Goal: Complete application form

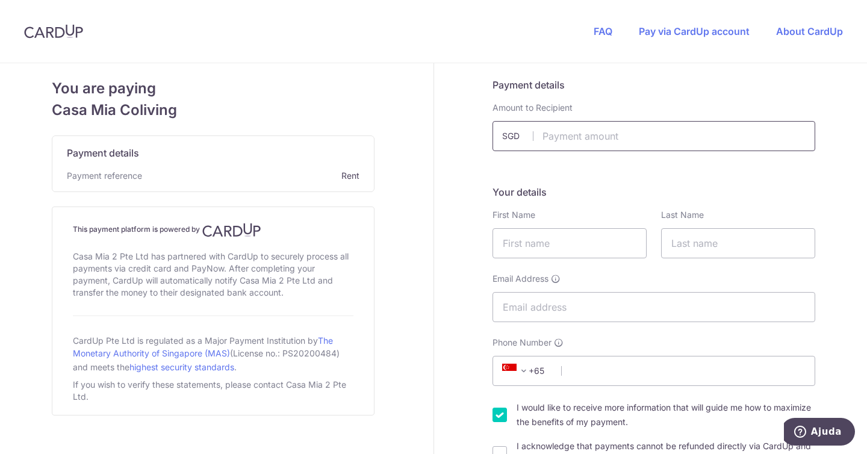
click at [578, 148] on input "text" at bounding box center [653, 136] width 323 height 30
click at [580, 139] on input "1666.00" at bounding box center [653, 136] width 323 height 30
type input "1644.05"
click at [541, 240] on input "text" at bounding box center [569, 243] width 154 height 30
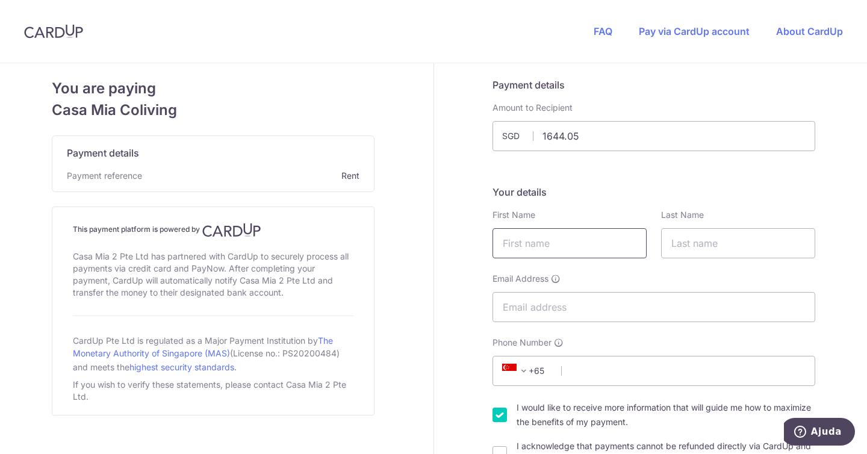
type input "Guilherme"
type input "Freire"
type input "gmfreire22@gmail.com"
type input "912190324"
select select "PT"
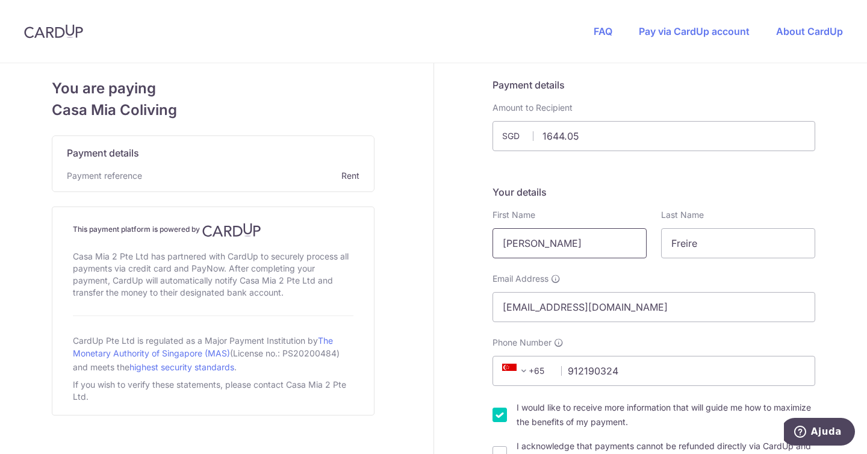
type input "1400-029"
type input "Rua Bartolomeu Dias nº 84, 1º andar"
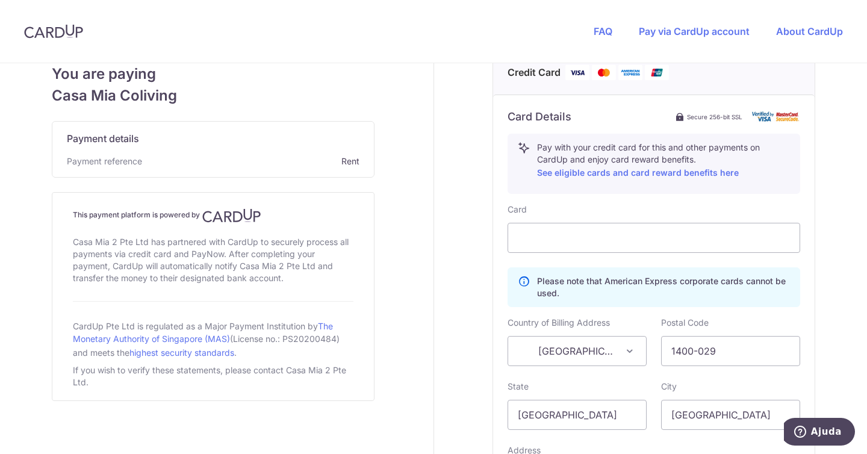
scroll to position [415, 0]
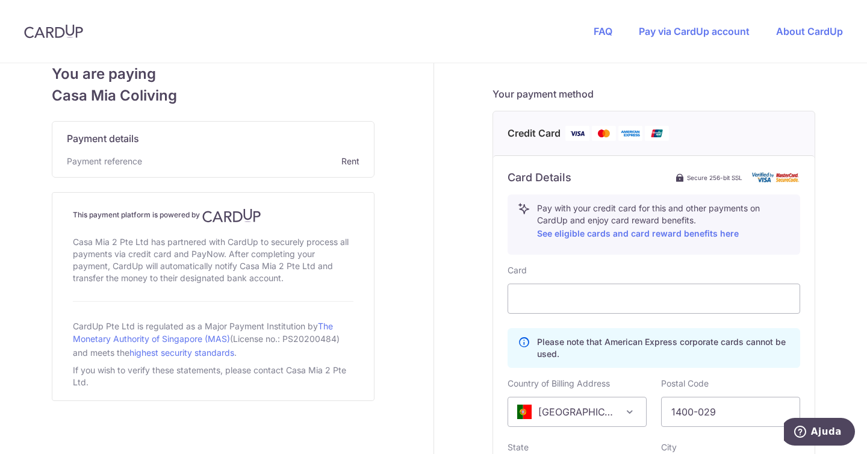
click at [456, 269] on div "Payment details Amount to Recipient 1644.05 SGD Your details First Name Guilher…" at bounding box center [654, 182] width 441 height 1068
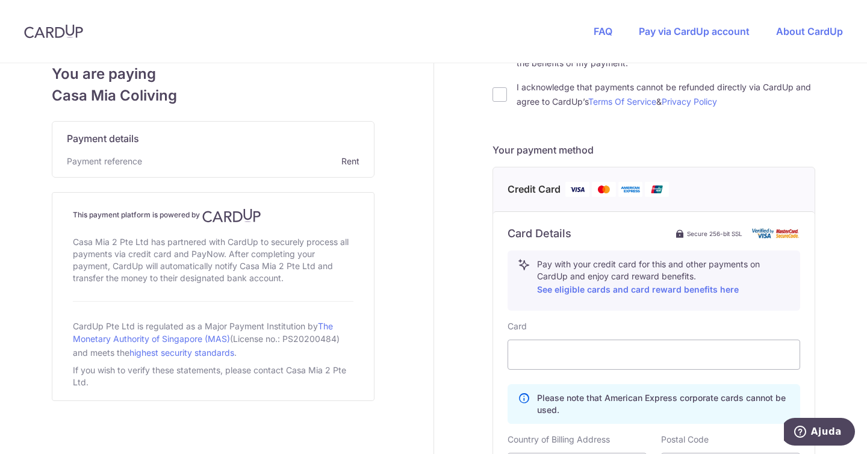
scroll to position [356, 0]
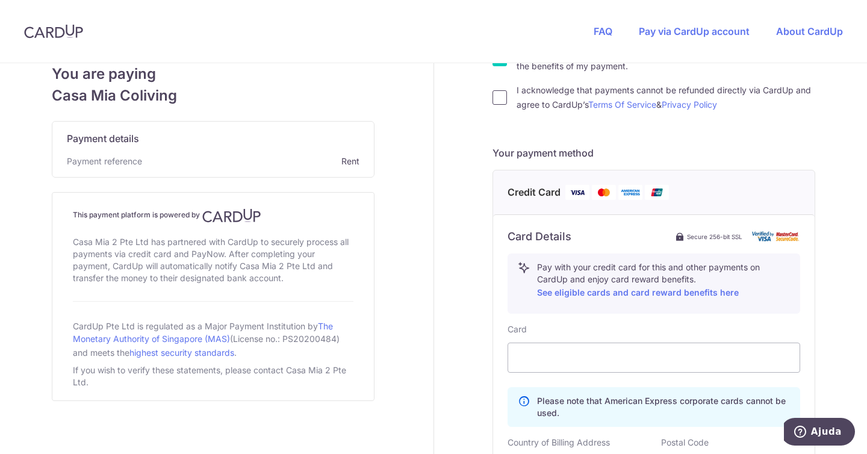
click at [506, 99] on input "I acknowledge that payments cannot be refunded directly via CardUp and agree to…" at bounding box center [499, 97] width 14 height 14
checkbox input "true"
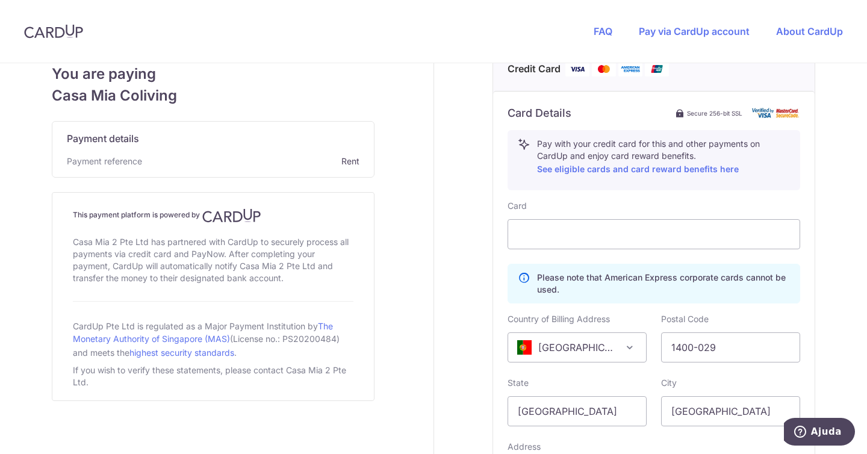
scroll to position [677, 0]
